Goal: Task Accomplishment & Management: Manage account settings

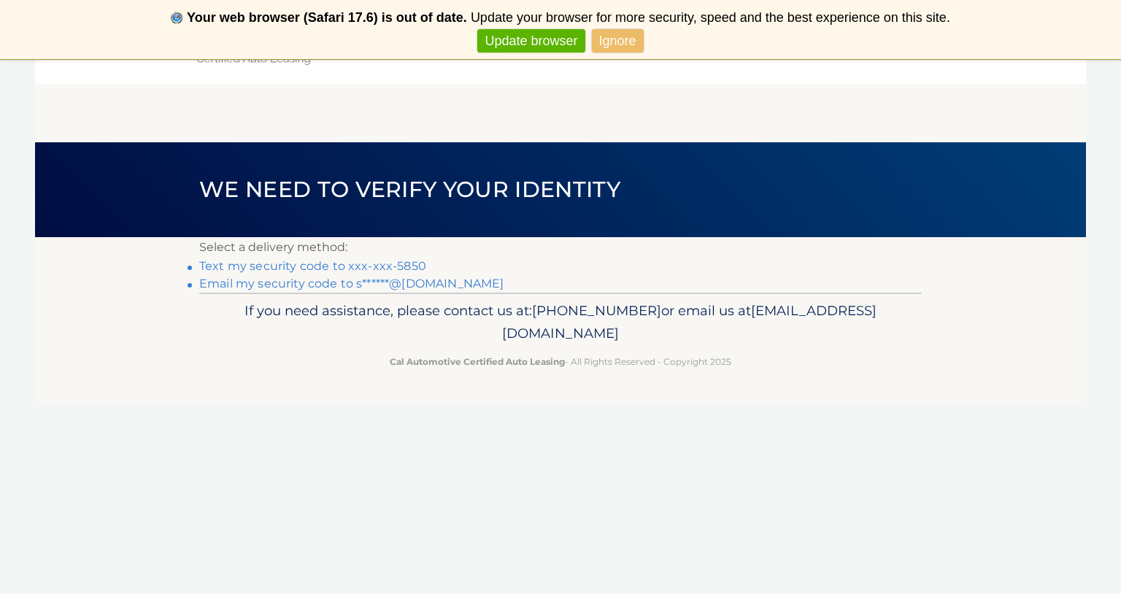
click at [400, 266] on link "Text my security code to xxx-xxx-5850" at bounding box center [312, 266] width 227 height 14
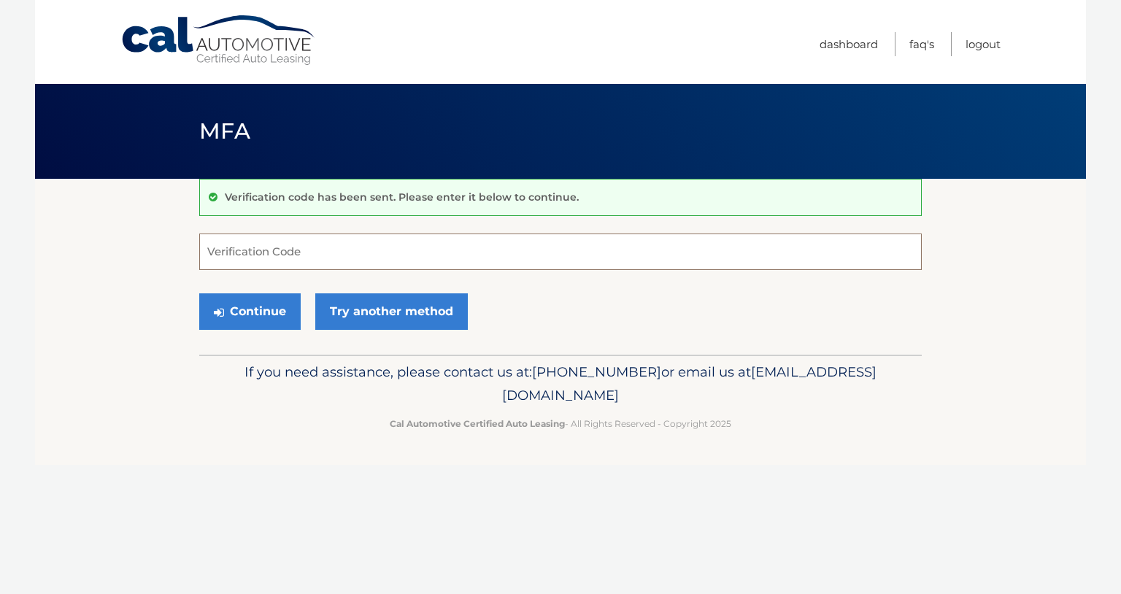
click at [280, 248] on input "Verification Code" at bounding box center [560, 252] width 723 height 37
type input "284267"
click at [264, 309] on button "Continue" at bounding box center [249, 311] width 101 height 37
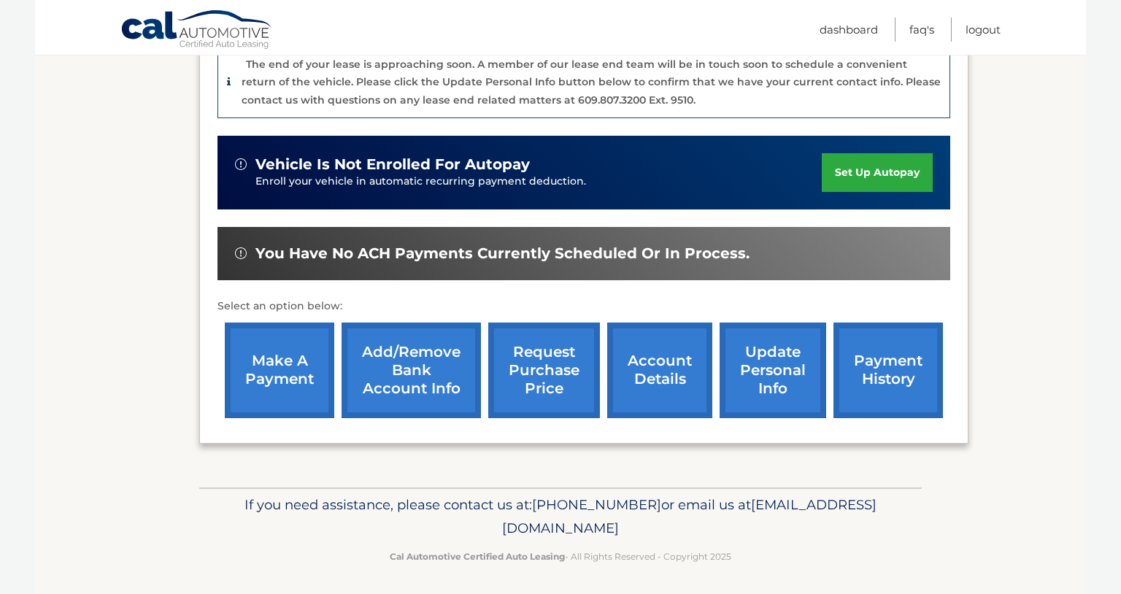
scroll to position [396, 0]
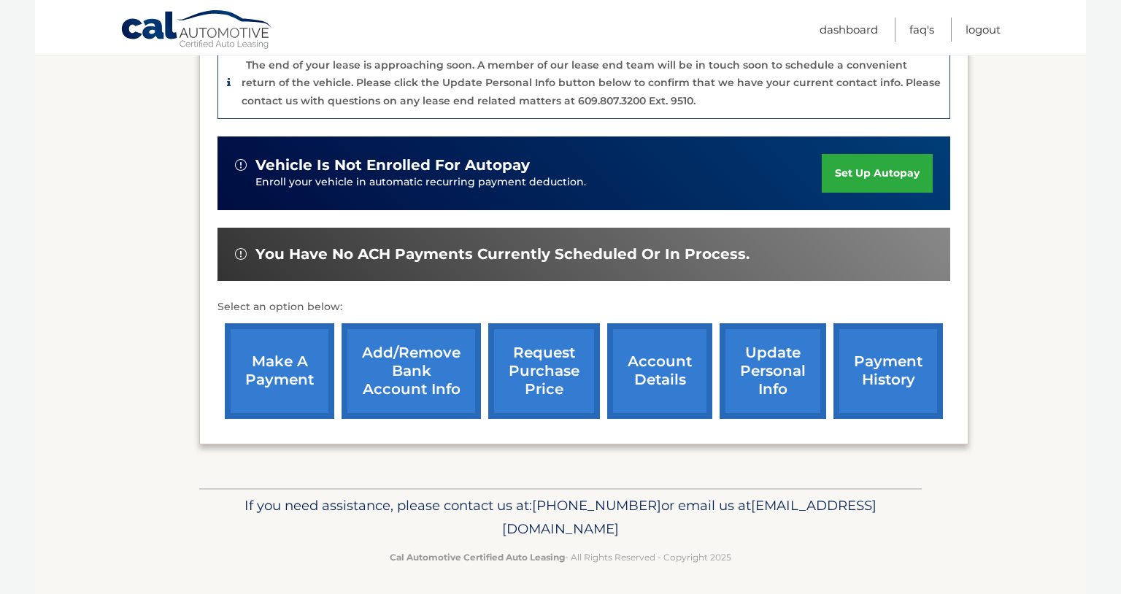
click at [294, 381] on link "make a payment" at bounding box center [280, 371] width 110 height 96
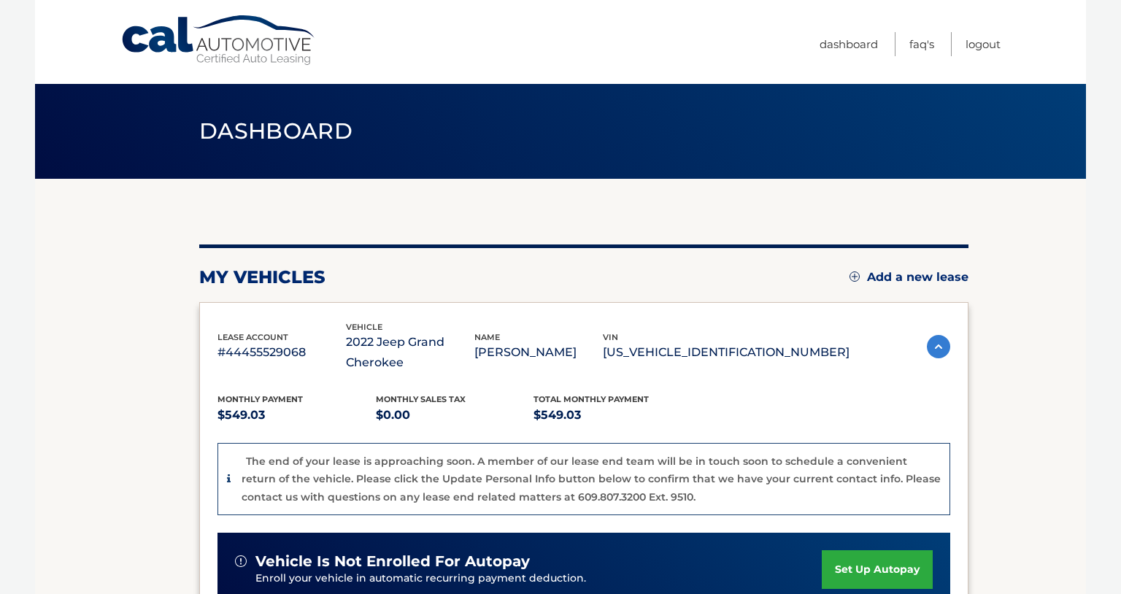
scroll to position [0, 0]
click at [977, 41] on link "Logout" at bounding box center [983, 44] width 35 height 24
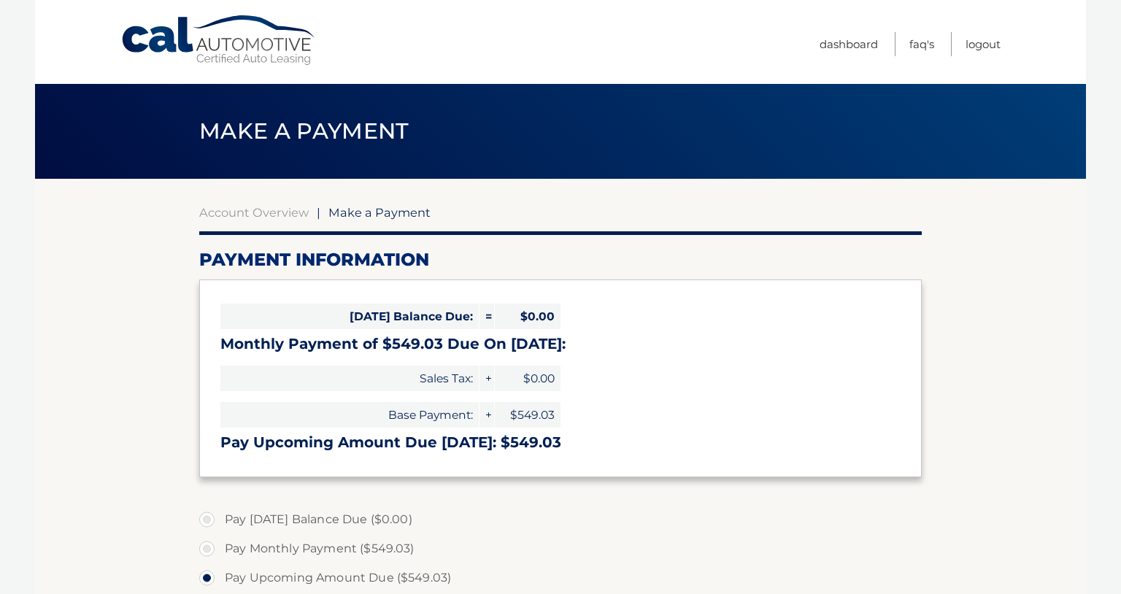
select select "ZTljNzE1NGMtYzU1ZS00ODIwLThjYjMtZWNmOTk5MDRjNWY1"
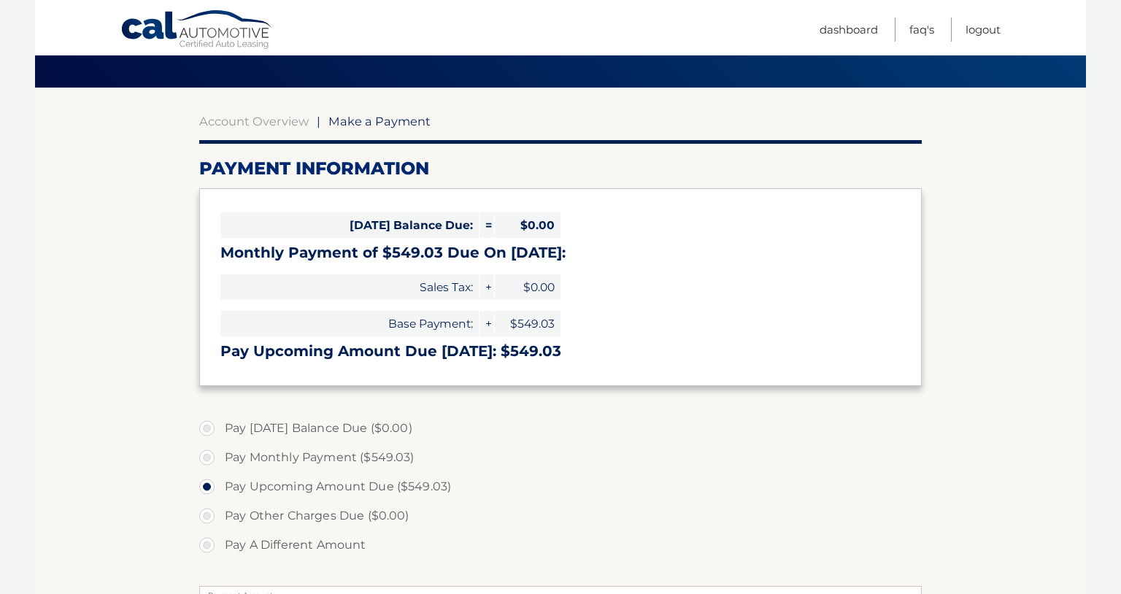
scroll to position [92, 0]
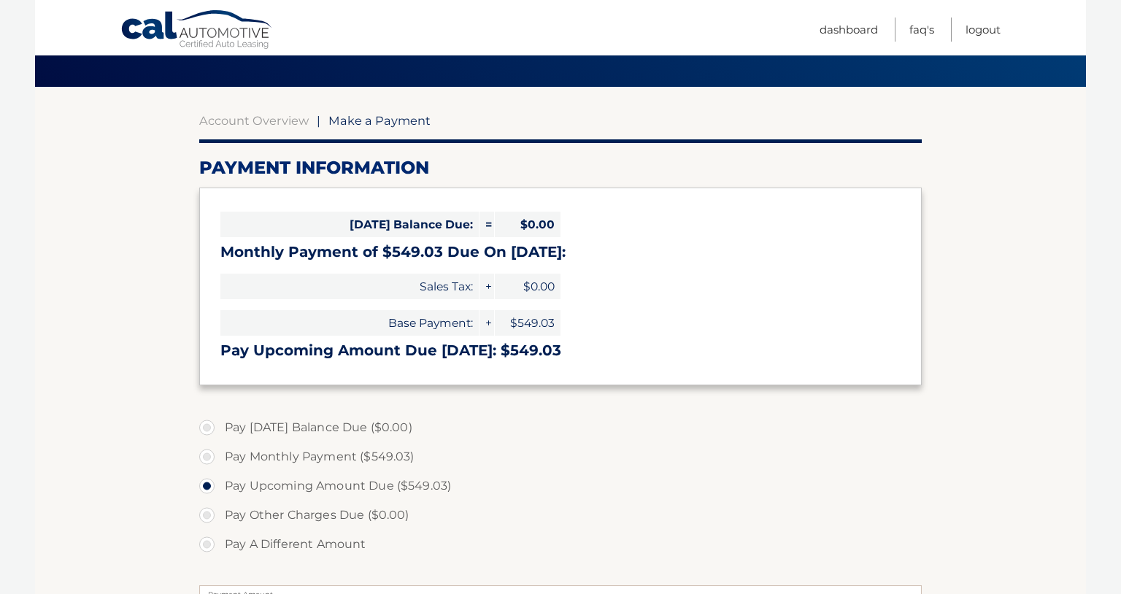
click at [208, 426] on label "Pay Today's Balance Due ($0.00)" at bounding box center [560, 427] width 723 height 29
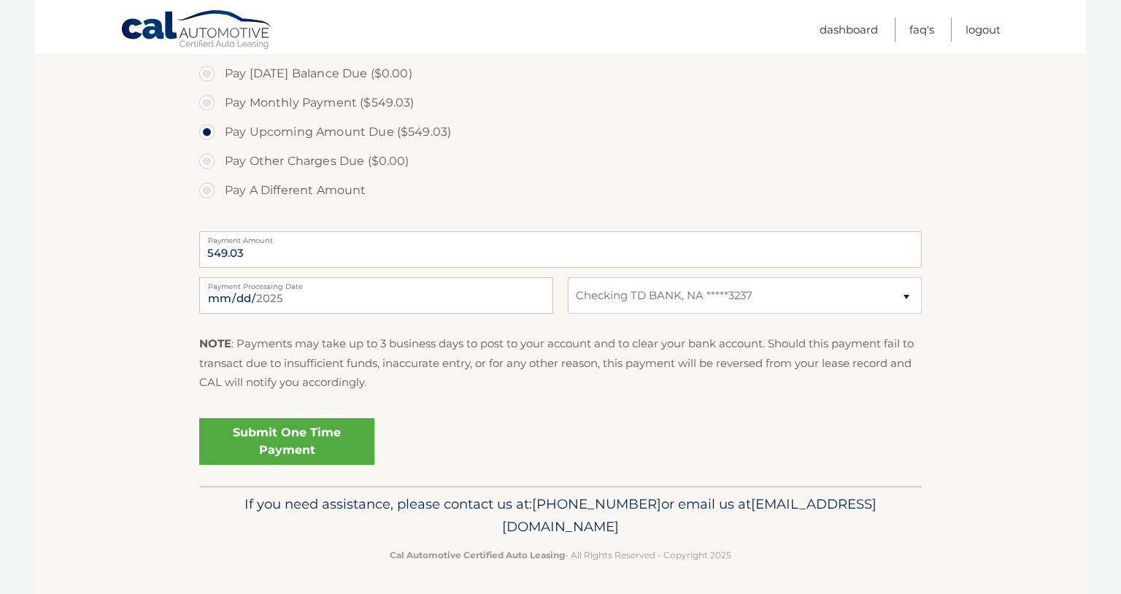
scroll to position [445, 0]
click at [747, 110] on label "Pay Monthly Payment ($549.03)" at bounding box center [560, 103] width 723 height 29
click at [220, 110] on input "Pay Monthly Payment ($549.03)" at bounding box center [212, 100] width 15 height 23
radio input "true"
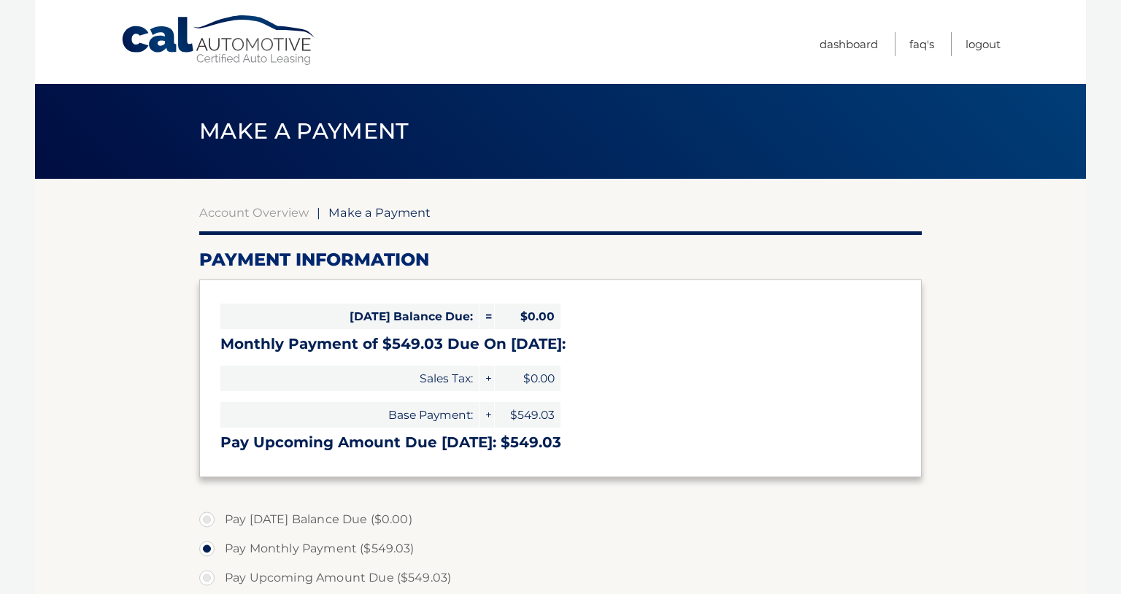
scroll to position [0, 0]
